Goal: Information Seeking & Learning: Learn about a topic

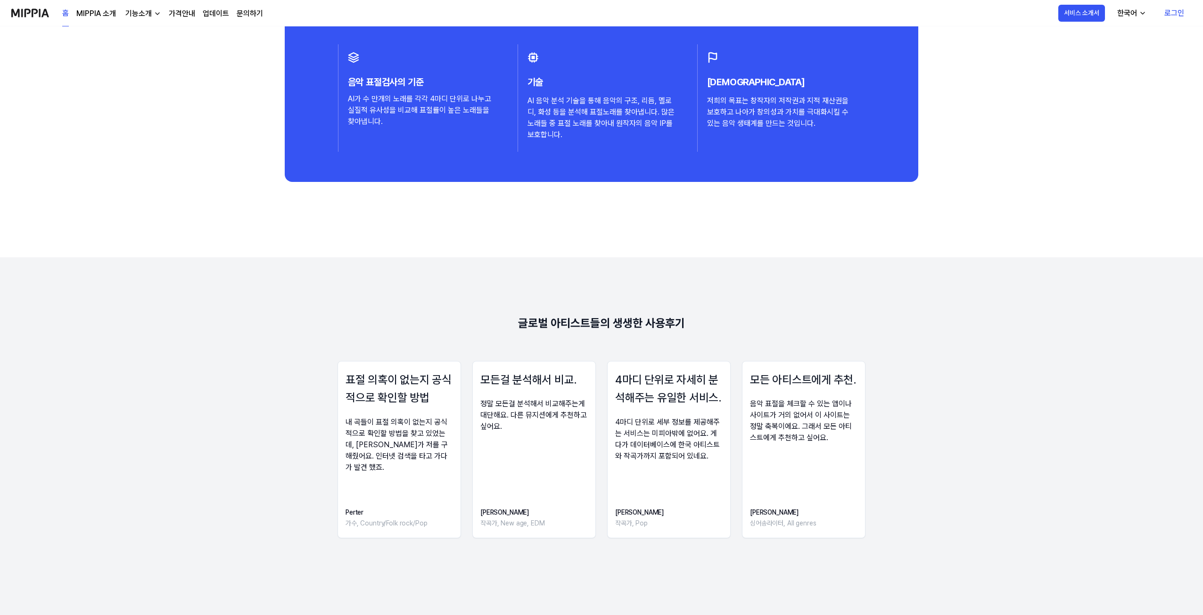
scroll to position [1418, 0]
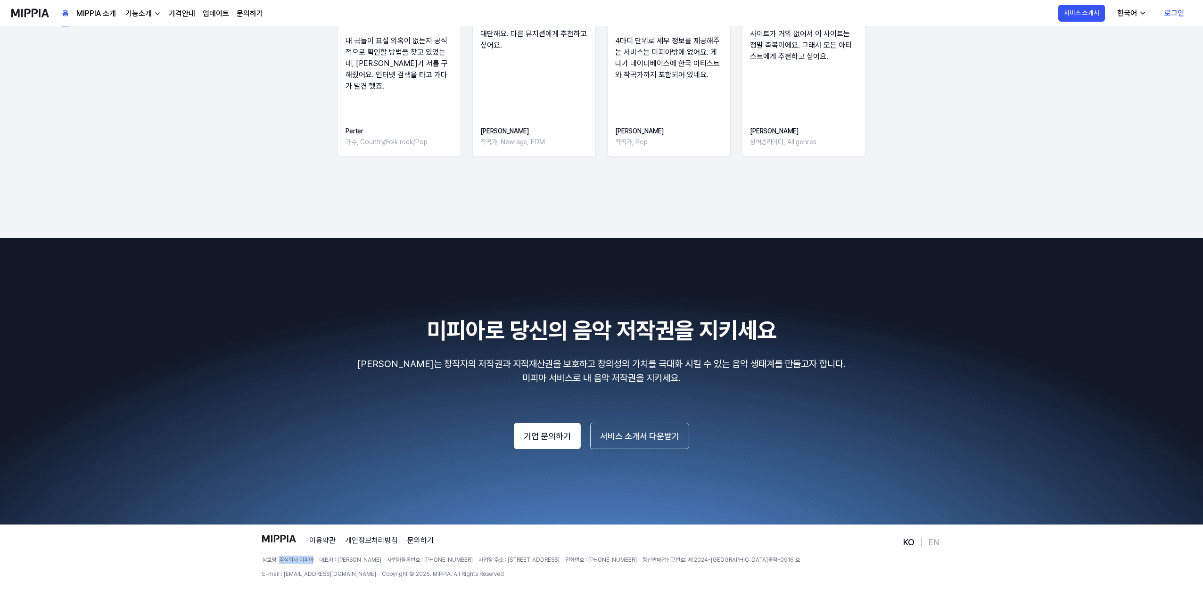
drag, startPoint x: 314, startPoint y: 560, endPoint x: 280, endPoint y: 560, distance: 33.9
click at [280, 560] on span "상호명: 주식회사 미피아" at bounding box center [287, 560] width 51 height 8
copy span "주식회사 미피아"
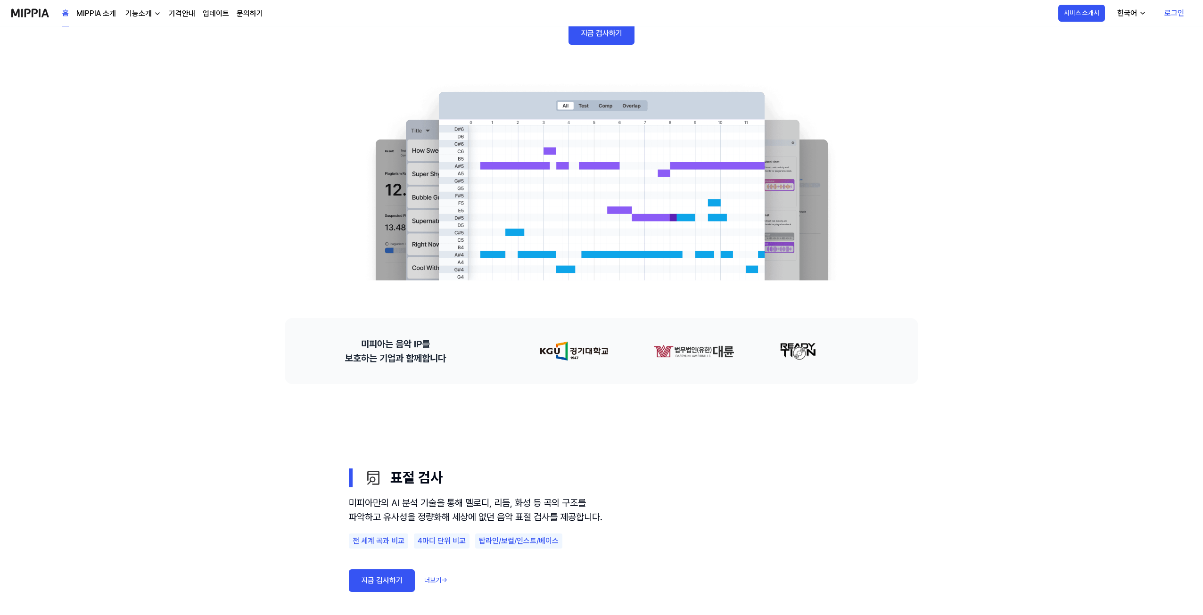
scroll to position [0, 0]
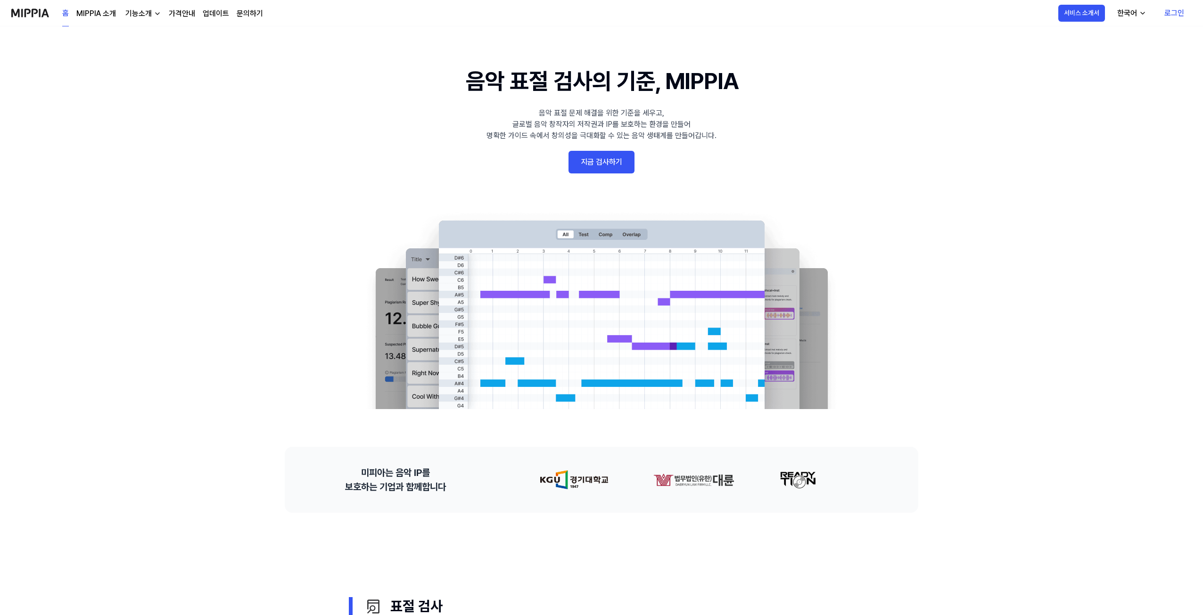
click at [107, 13] on link "MIPPIA 소개" at bounding box center [96, 13] width 40 height 11
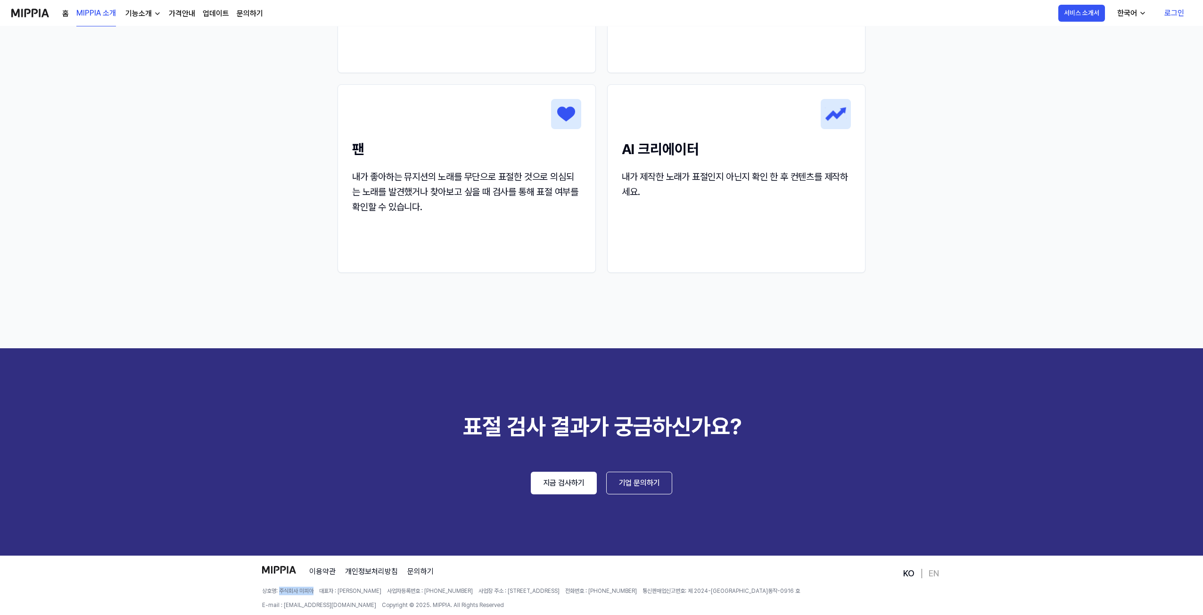
scroll to position [1159, 0]
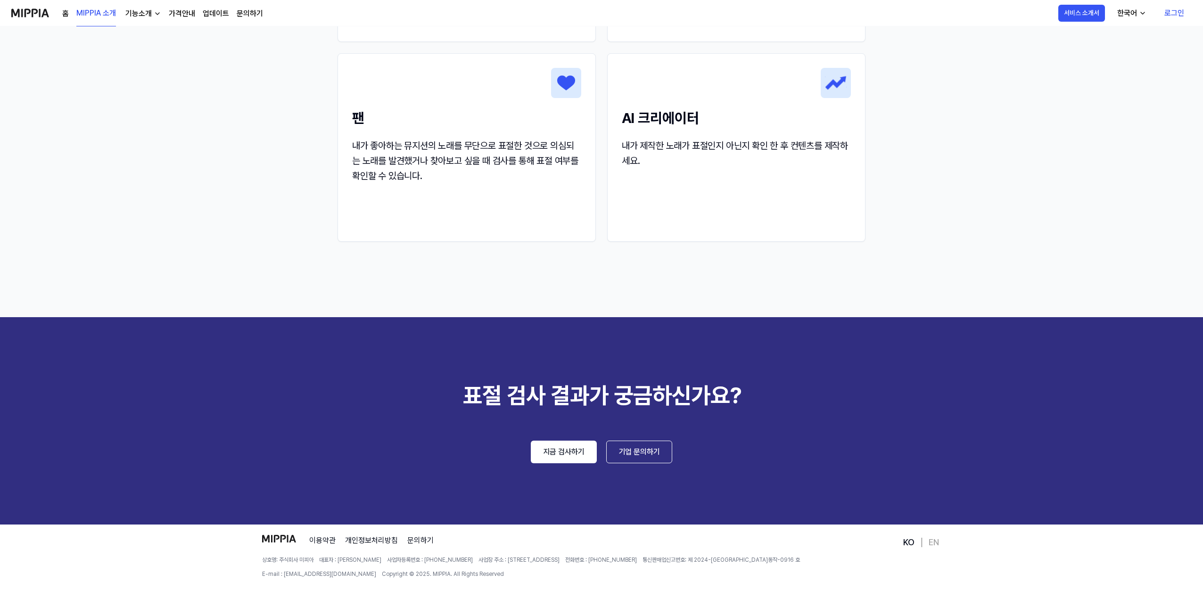
click at [209, 547] on footer "이용약관 개인정보처리방침 문의하기 상호명: 주식회사 미피아 대표자 : 오찬호 사업자등록번호 : [PHONE_NUMBER] 사업장 주소 : [S…" at bounding box center [601, 570] width 1203 height 91
click at [188, 11] on link "가격안내" at bounding box center [182, 13] width 26 height 11
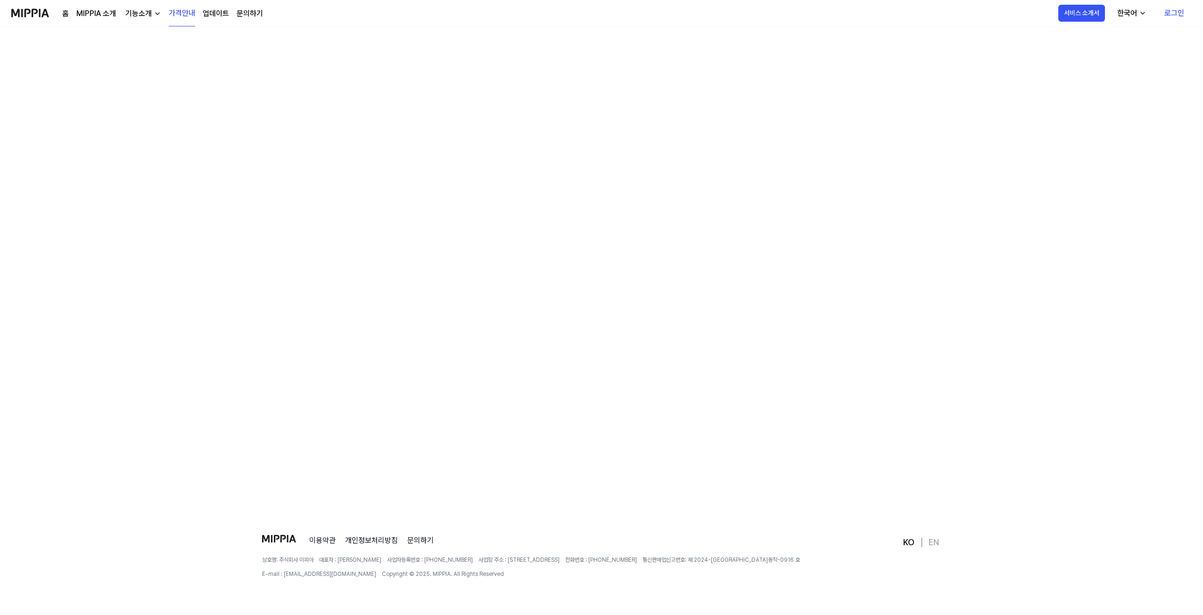
scroll to position [0, 0]
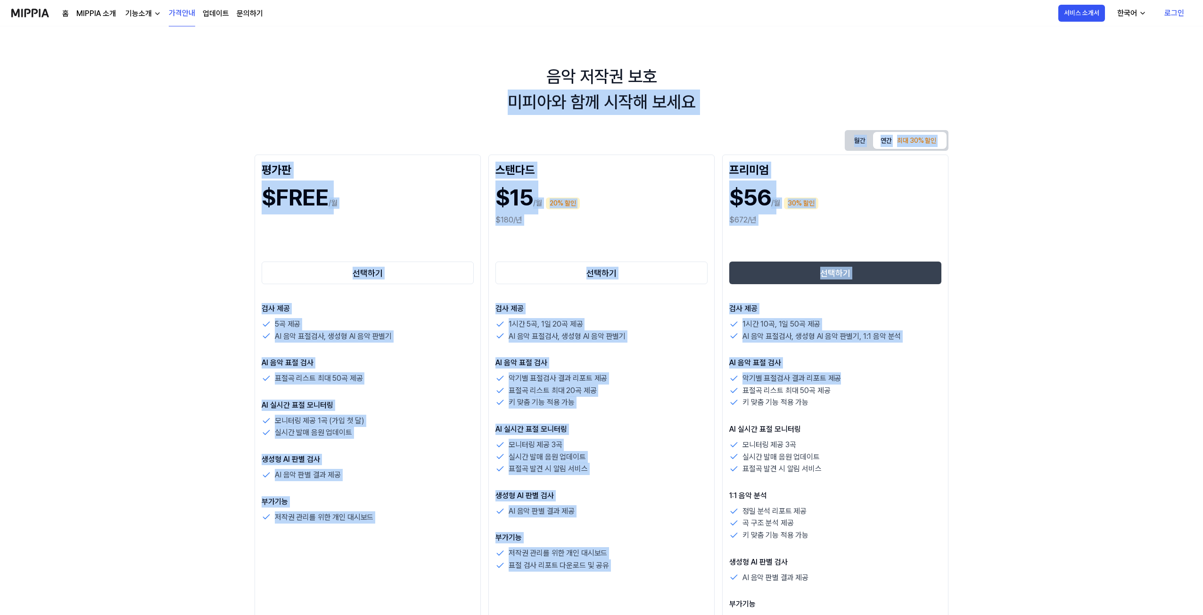
drag, startPoint x: 155, startPoint y: 146, endPoint x: 999, endPoint y: 375, distance: 874.8
